Goal: Find specific page/section: Find specific page/section

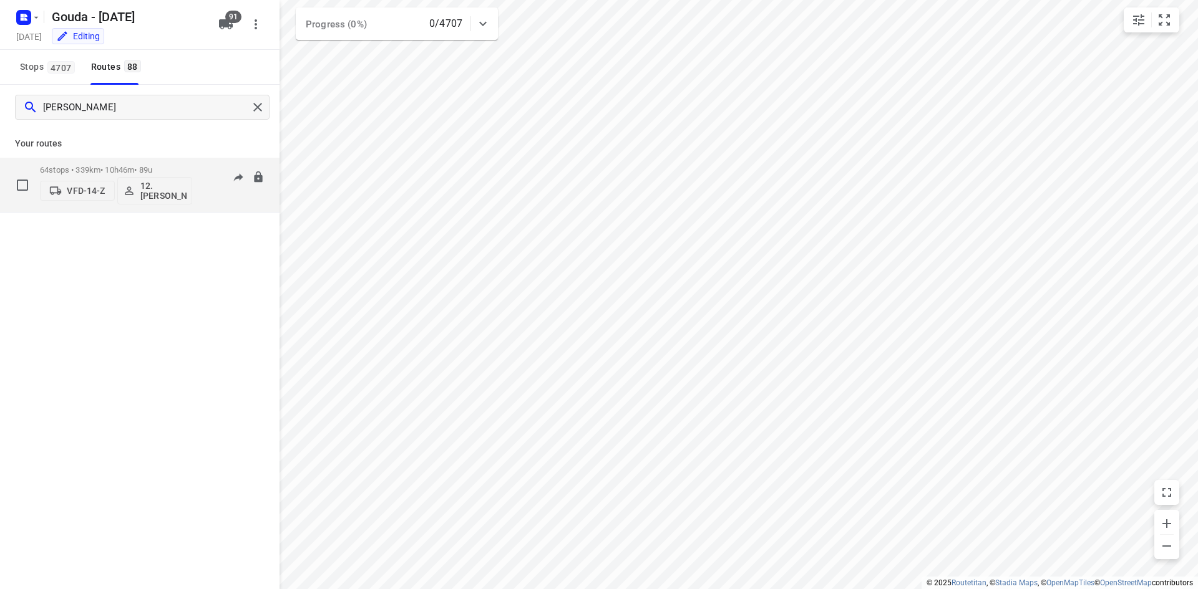
type input "[PERSON_NAME]"
click at [117, 162] on div "64 stops • 339km • 10h46m • 89u VFD-14-Z 12. [PERSON_NAME]" at bounding box center [116, 185] width 152 height 52
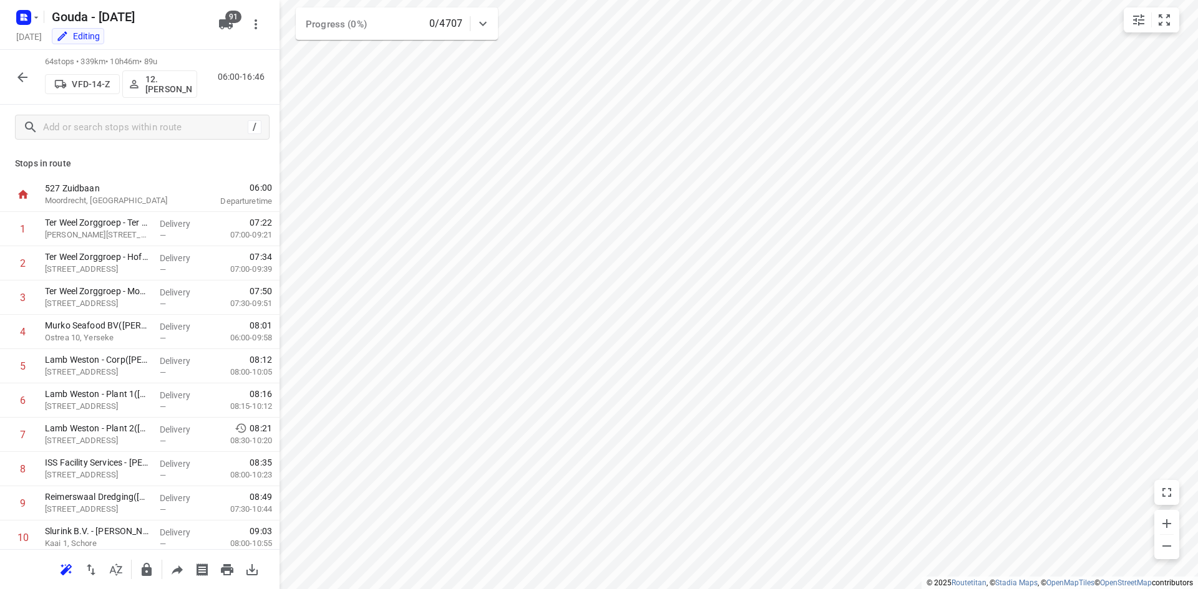
click at [18, 70] on icon "button" at bounding box center [22, 77] width 15 height 15
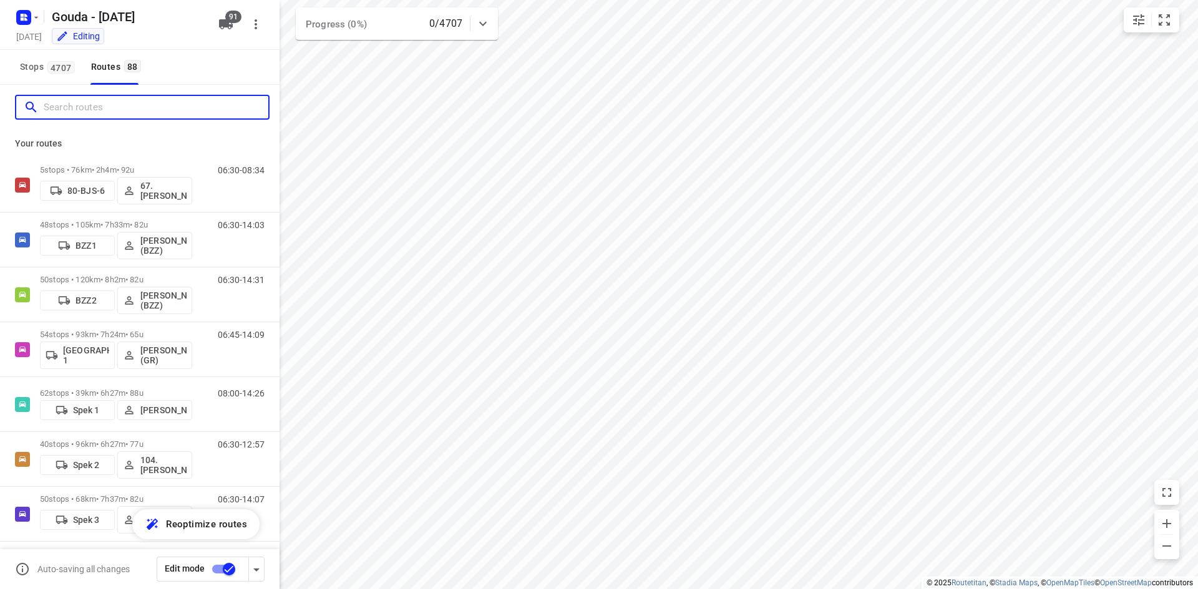
click at [85, 104] on input "Search routes" at bounding box center [156, 107] width 225 height 19
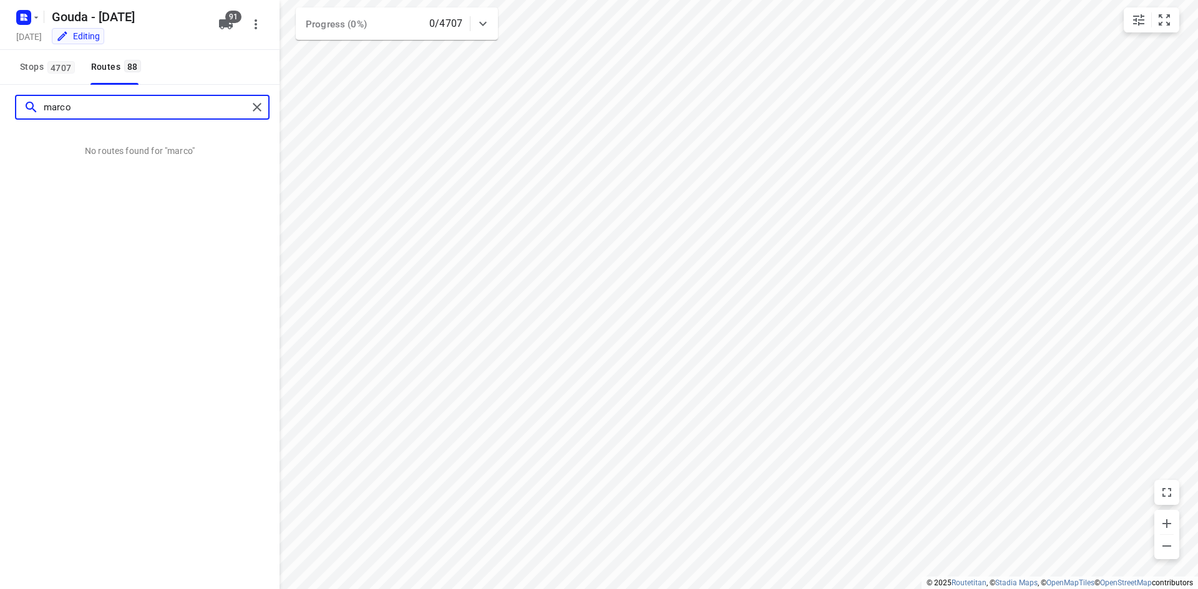
type input "marco"
click at [255, 96] on div "marco" at bounding box center [142, 107] width 254 height 25
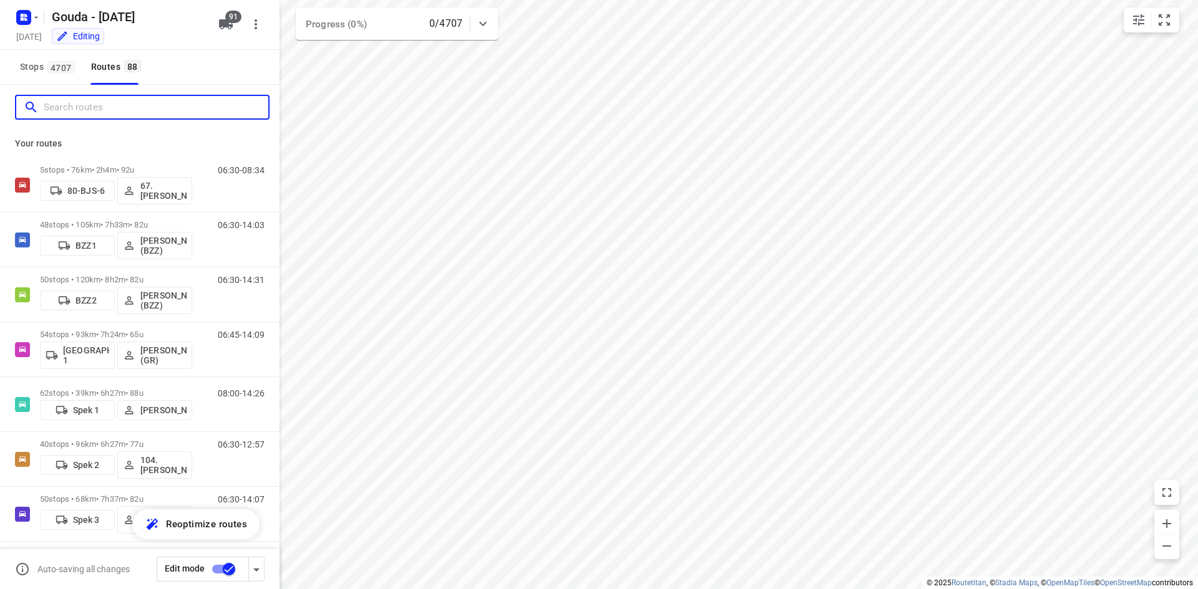
click at [179, 106] on input "Search routes" at bounding box center [156, 107] width 225 height 19
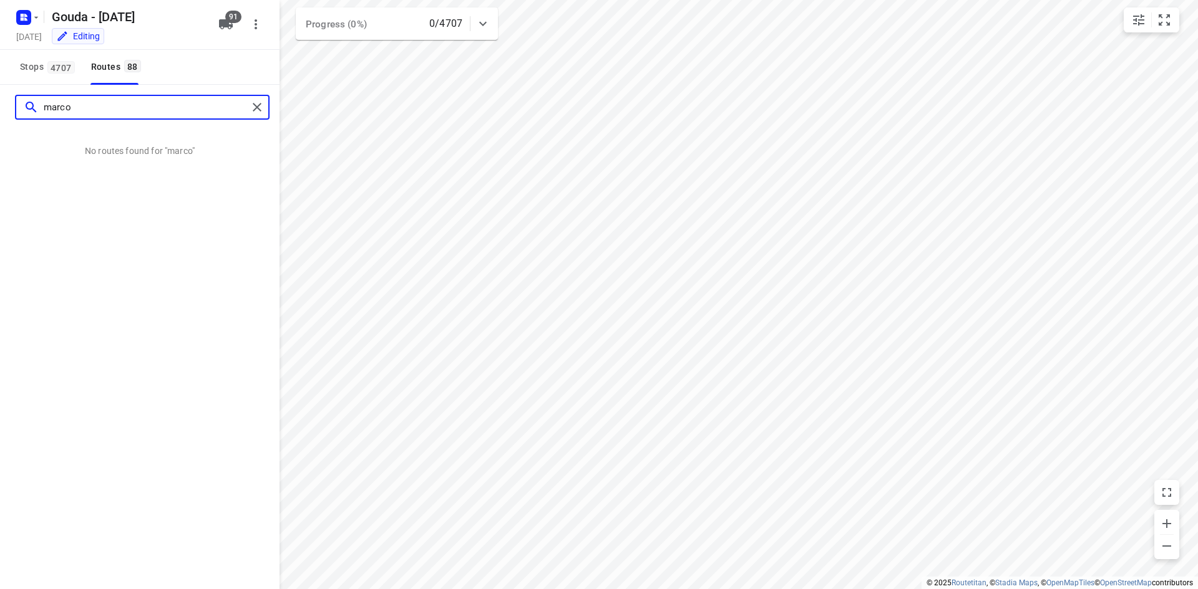
drag, startPoint x: 51, startPoint y: 107, endPoint x: 17, endPoint y: 104, distance: 33.8
click at [22, 102] on div "marco" at bounding box center [131, 107] width 231 height 19
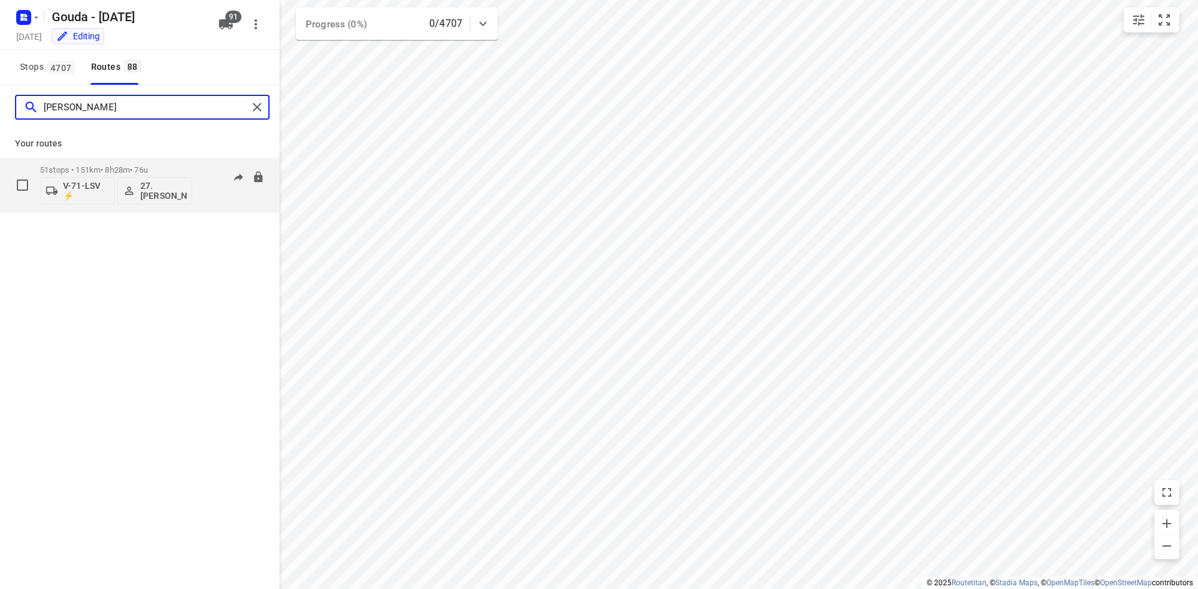
type input "[PERSON_NAME]"
click at [114, 163] on div "51 stops • 151km • 8h28m • 76u V-71-LSV ⚡ 27.[PERSON_NAME]" at bounding box center [116, 185] width 152 height 52
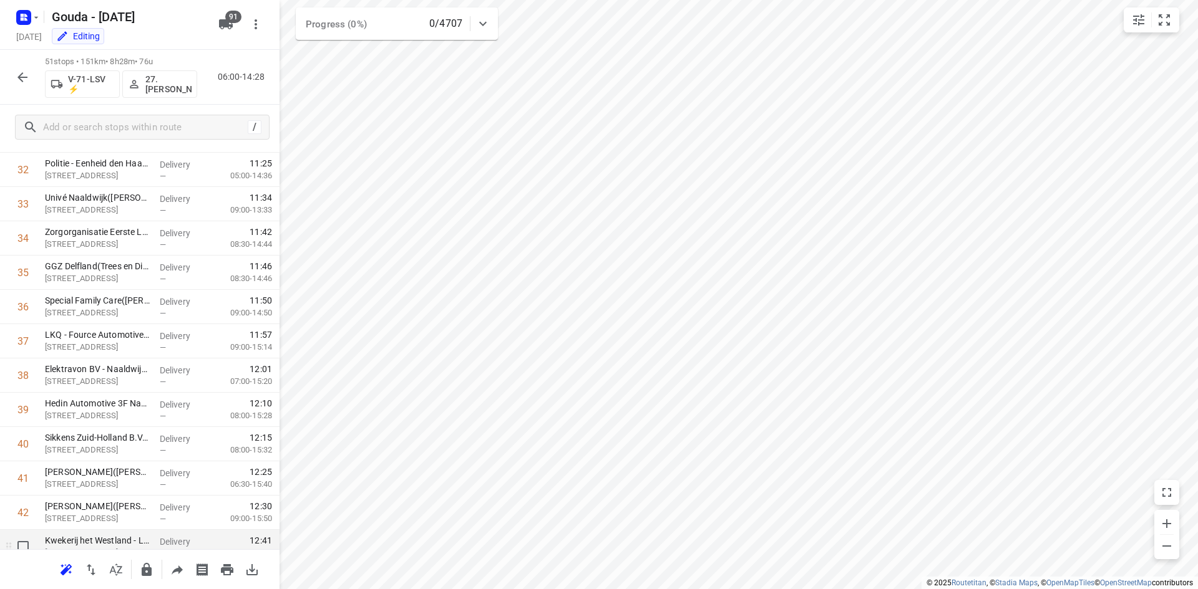
scroll to position [1446, 0]
